Goal: Find contact information: Find contact information

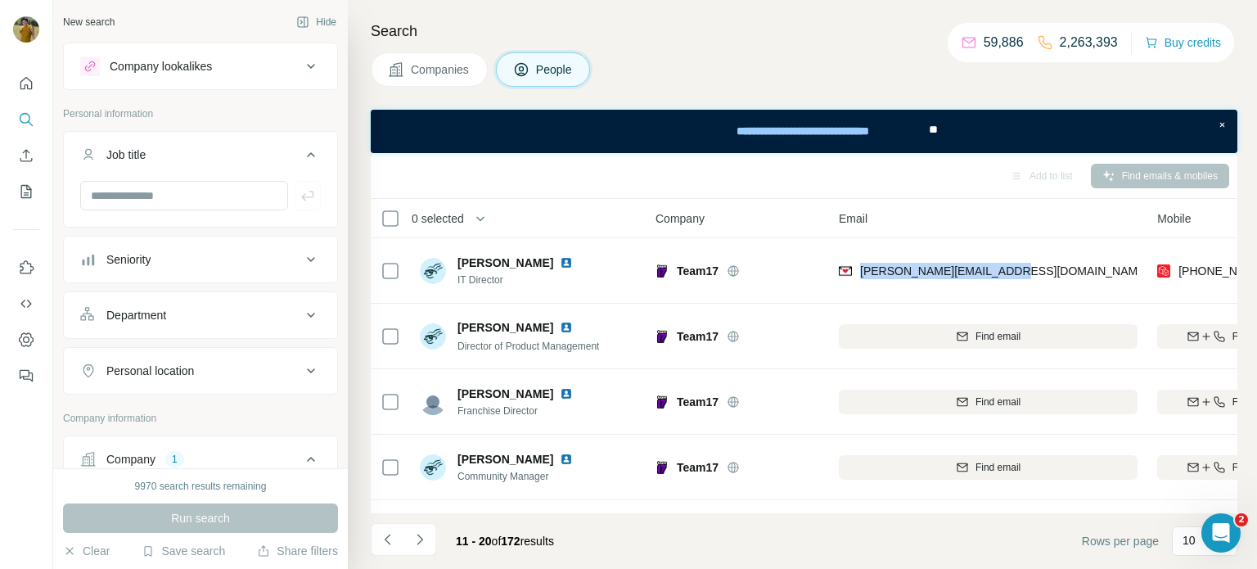
scroll to position [0, 98]
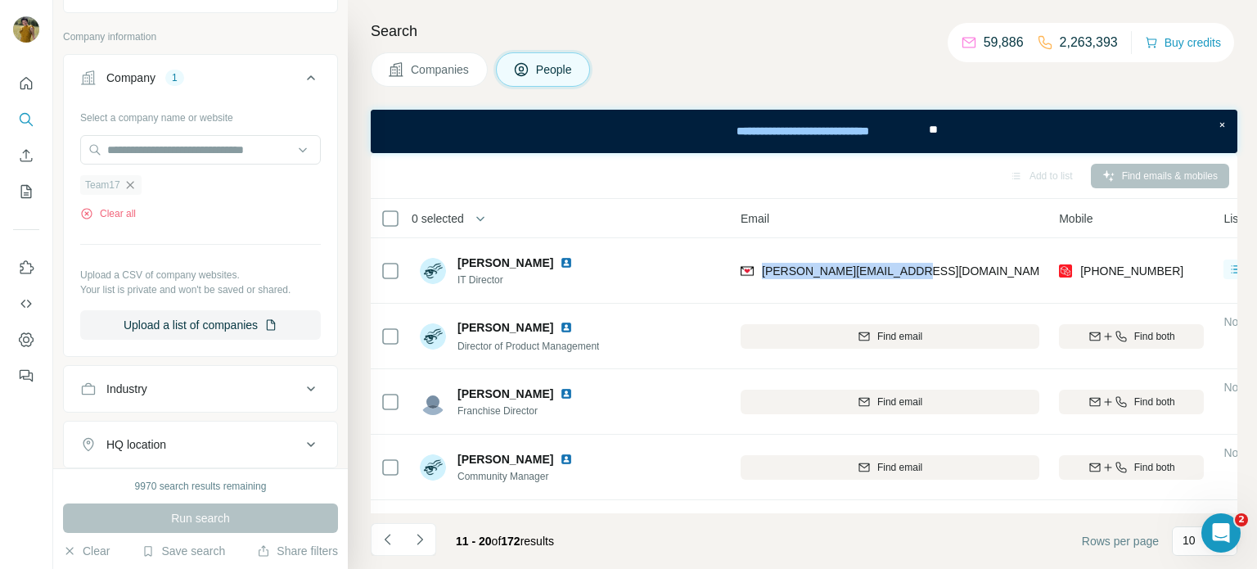
click at [131, 187] on icon "button" at bounding box center [130, 184] width 13 height 13
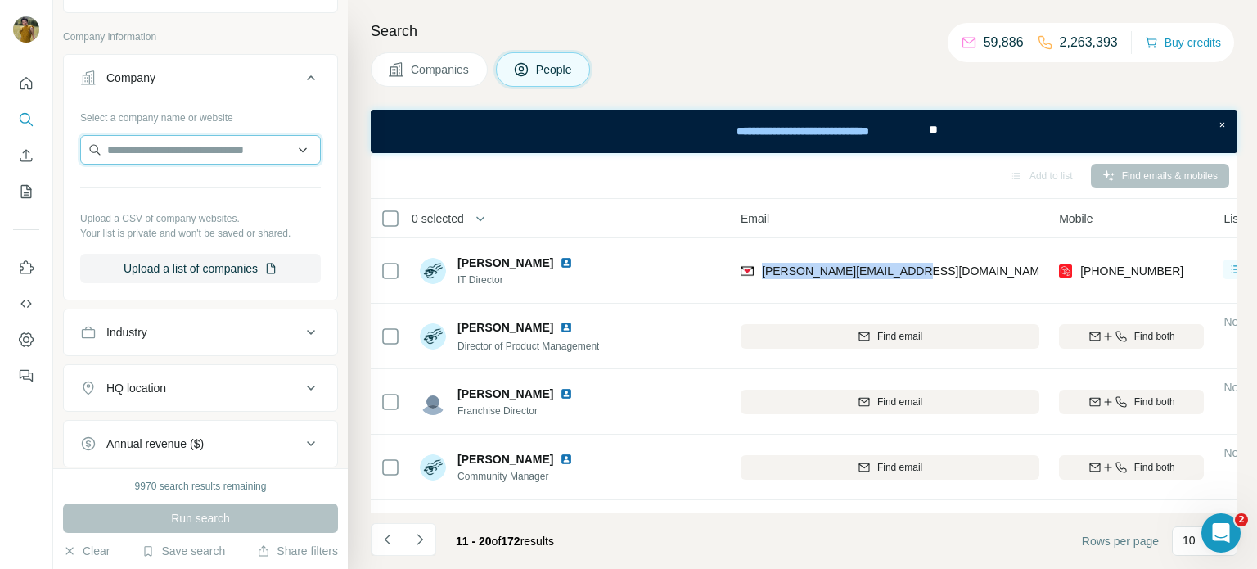
click at [132, 153] on input "text" at bounding box center [200, 149] width 241 height 29
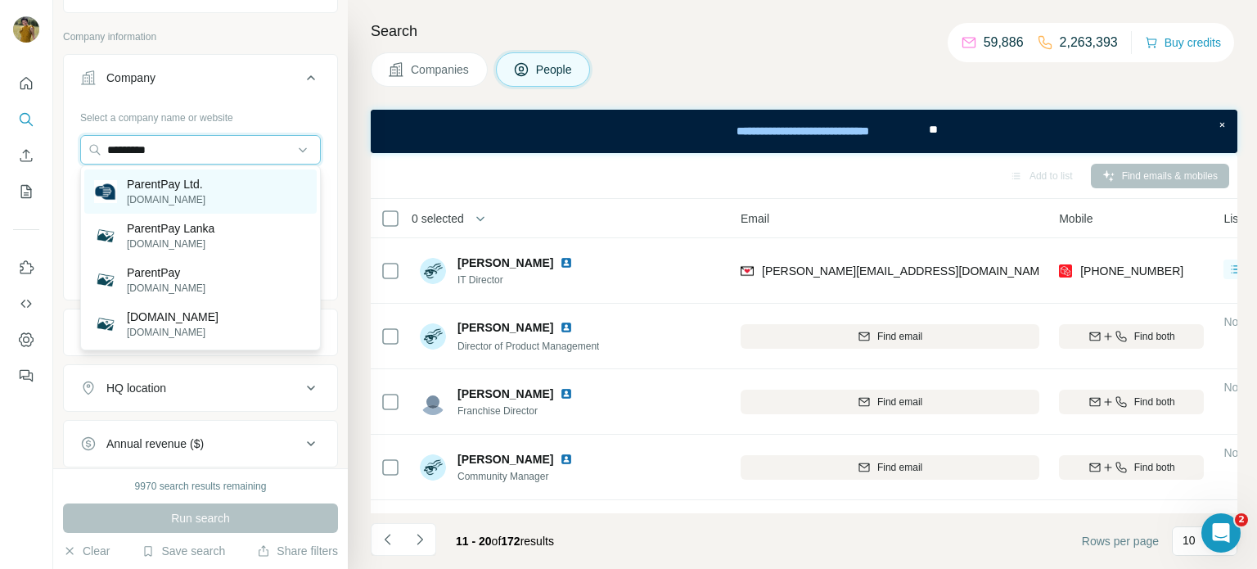
type input "*********"
click at [205, 195] on p "[DOMAIN_NAME]" at bounding box center [166, 199] width 79 height 15
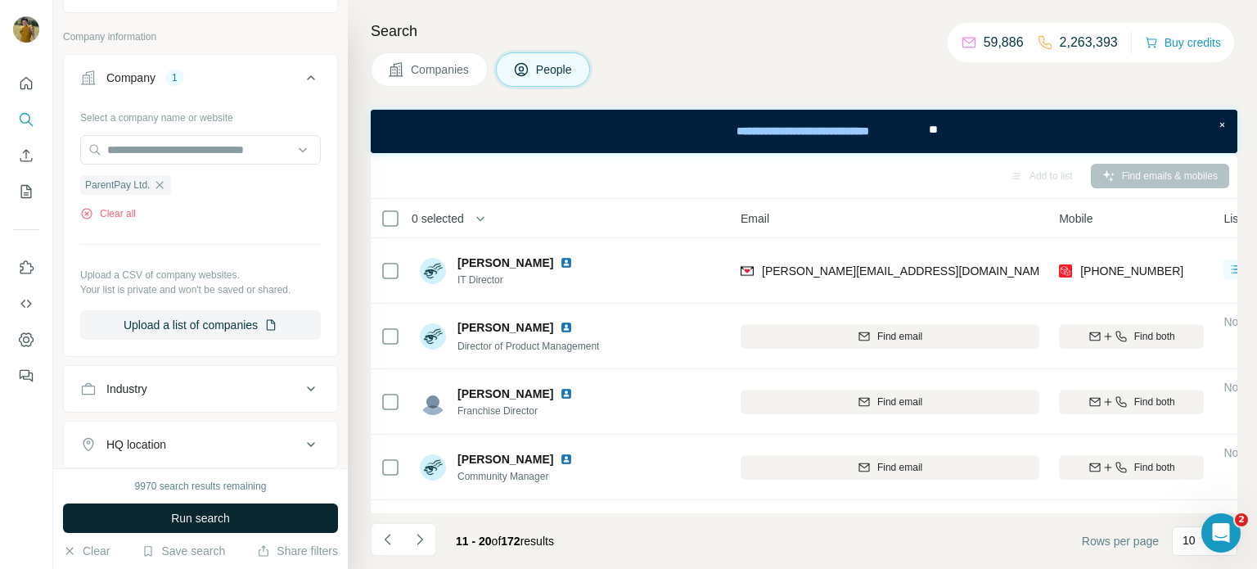
click at [194, 515] on span "Run search" at bounding box center [200, 518] width 59 height 16
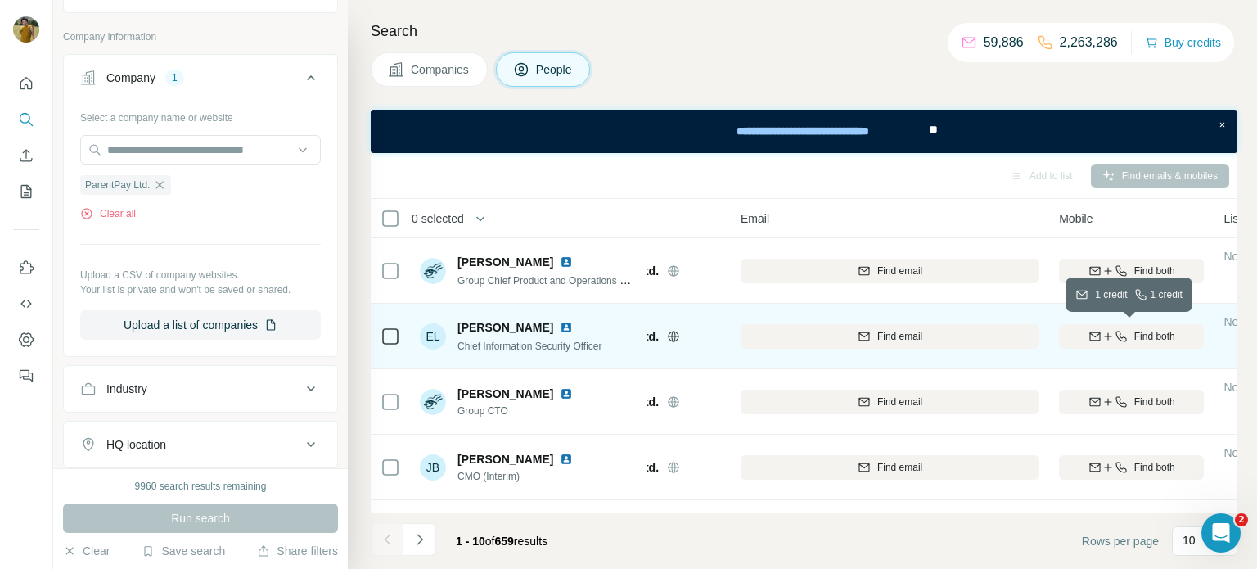
click at [1101, 338] on icon "button" at bounding box center [1107, 336] width 13 height 13
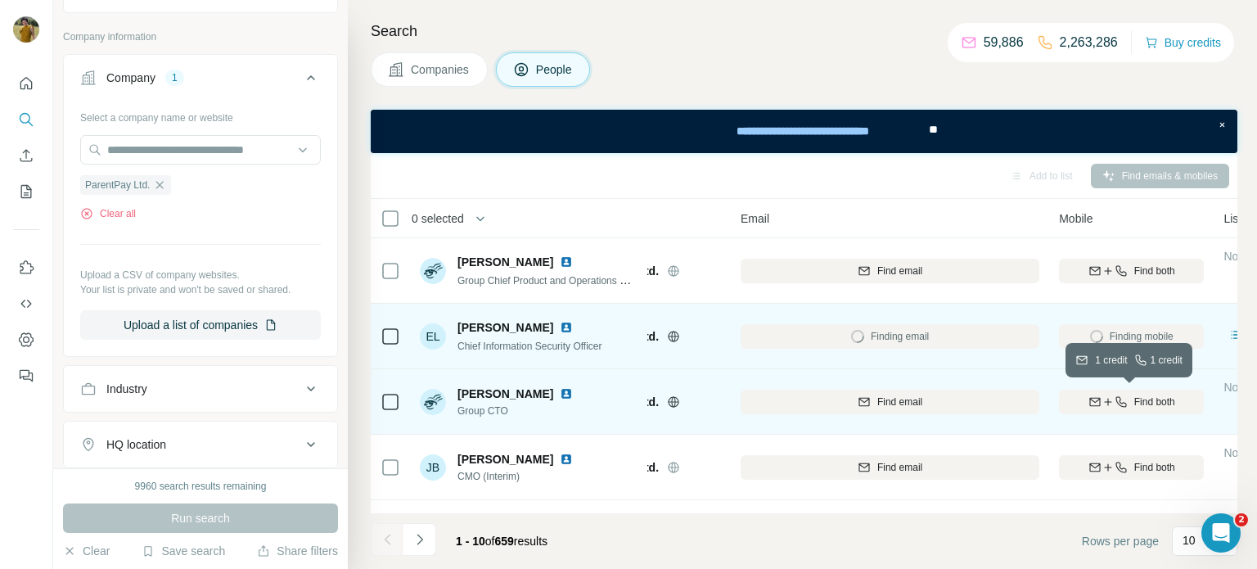
click at [1129, 403] on div "Find both" at bounding box center [1131, 401] width 145 height 15
click at [560, 326] on img at bounding box center [566, 327] width 13 height 13
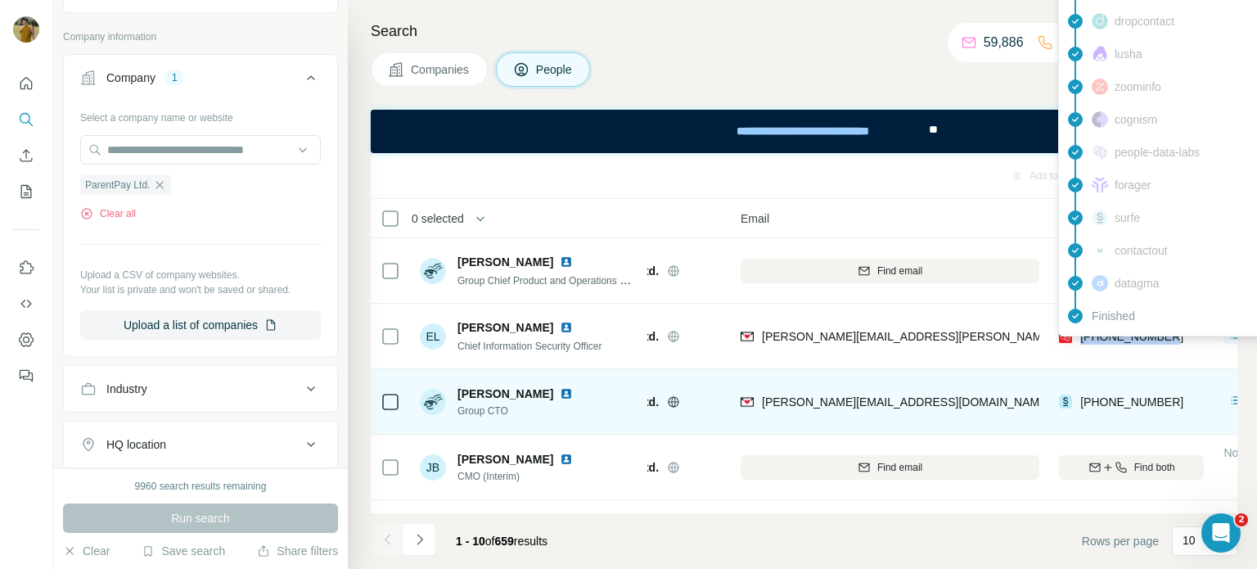
drag, startPoint x: 1179, startPoint y: 337, endPoint x: 1080, endPoint y: 340, distance: 99.0
click at [1080, 340] on div "[PHONE_NUMBER]" at bounding box center [1131, 335] width 145 height 45
copy span "[PHONE_NUMBER]"
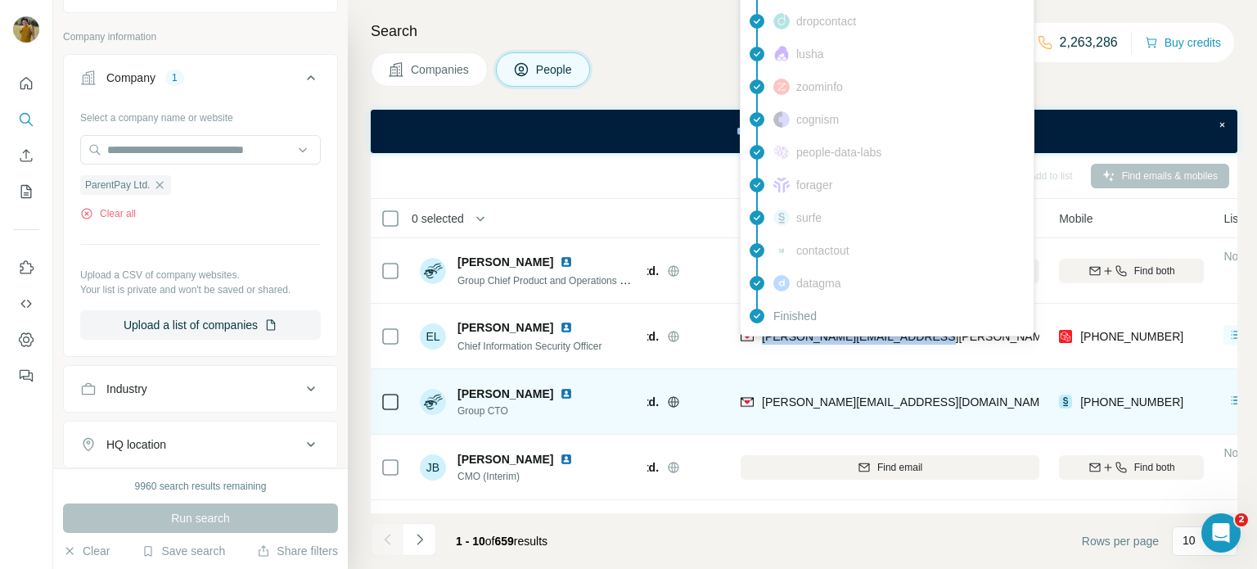
drag, startPoint x: 934, startPoint y: 332, endPoint x: 759, endPoint y: 341, distance: 176.2
click at [759, 341] on div "[PERSON_NAME][EMAIL_ADDRESS][PERSON_NAME][DOMAIN_NAME]" at bounding box center [890, 335] width 299 height 45
copy span "[PERSON_NAME][EMAIL_ADDRESS][PERSON_NAME][DOMAIN_NAME]"
